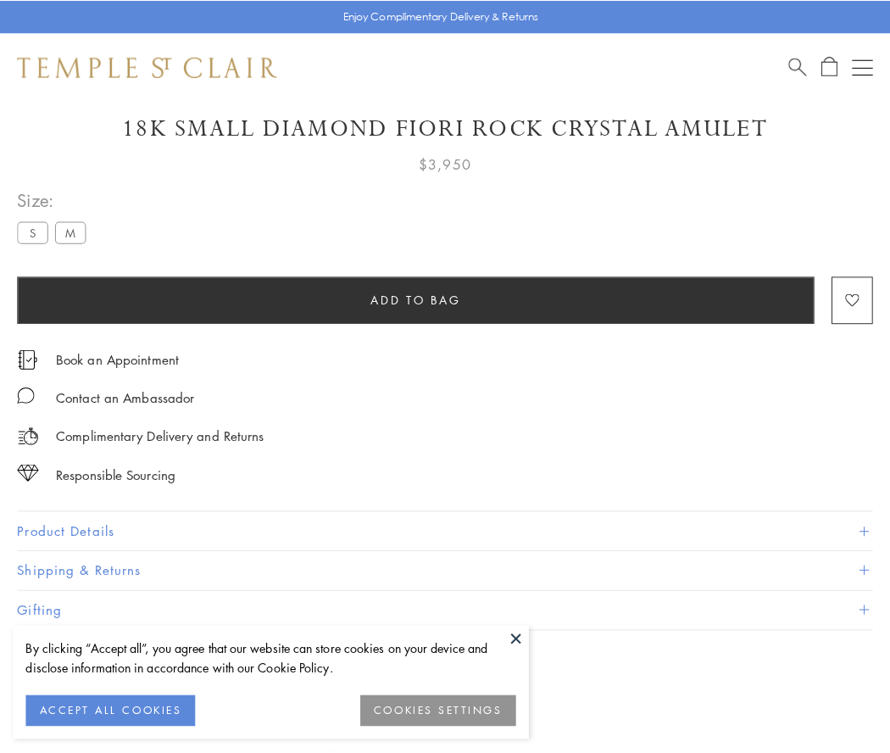
scroll to position [100, 0]
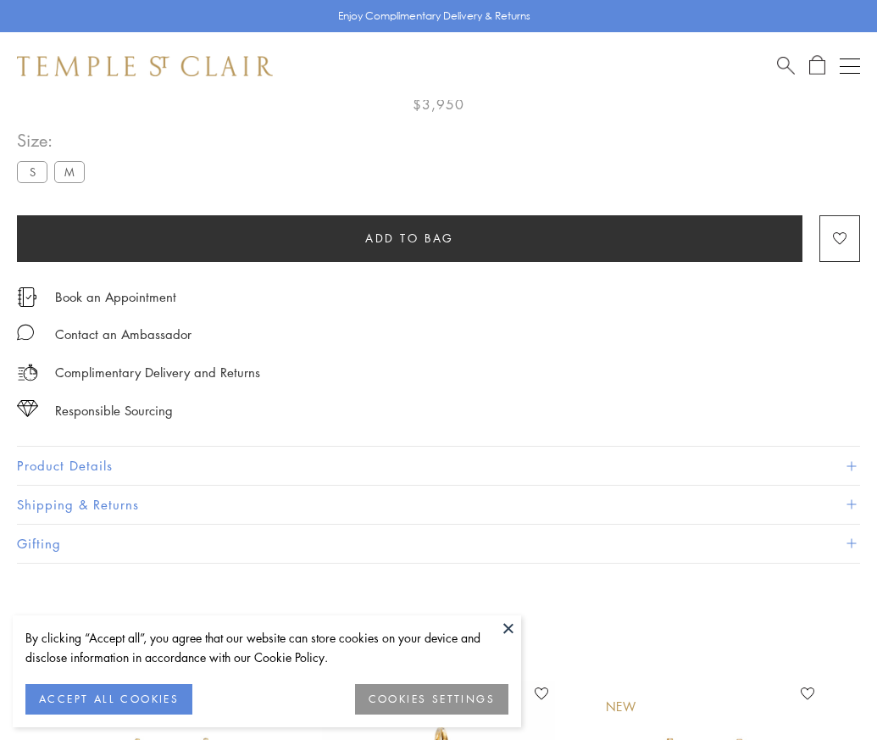
click at [409, 237] on span "Add to bag" at bounding box center [409, 238] width 89 height 19
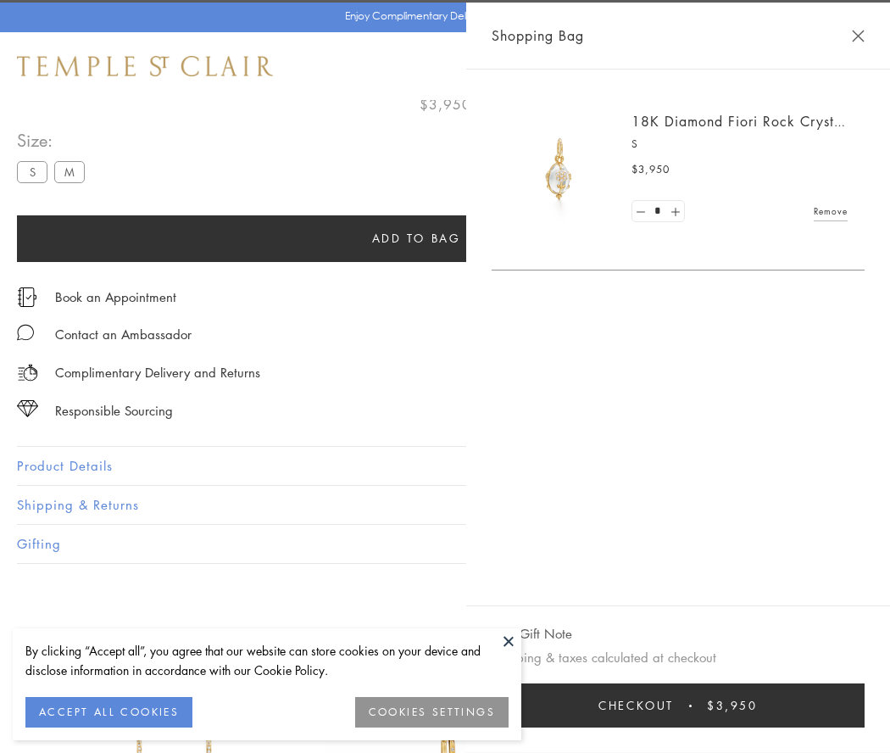
click at [674, 705] on span "Checkout" at bounding box center [635, 705] width 75 height 19
